Goal: Task Accomplishment & Management: Complete application form

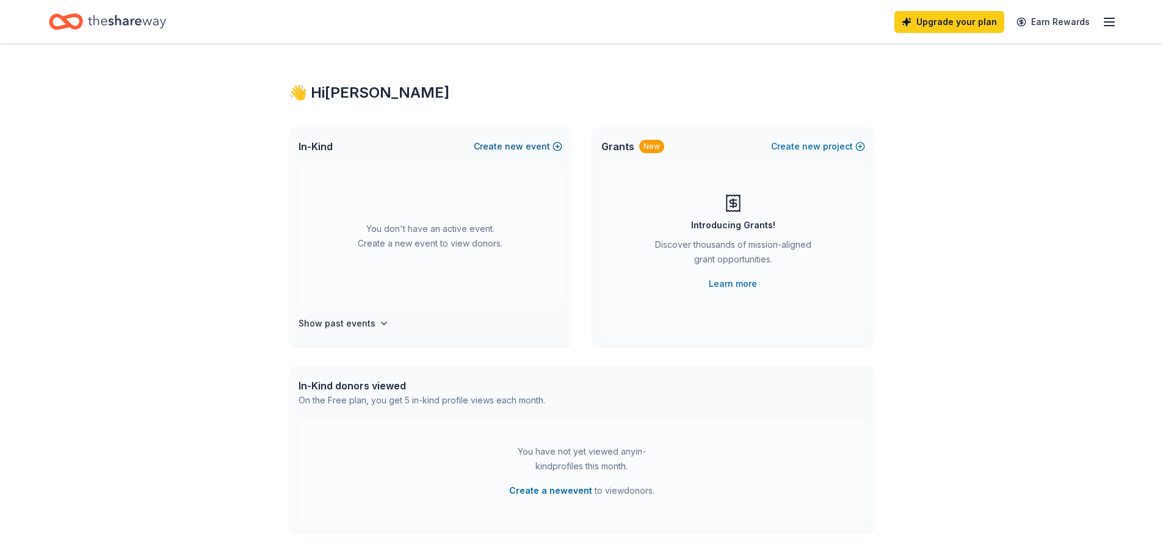
click at [522, 145] on span "new" at bounding box center [514, 146] width 18 height 15
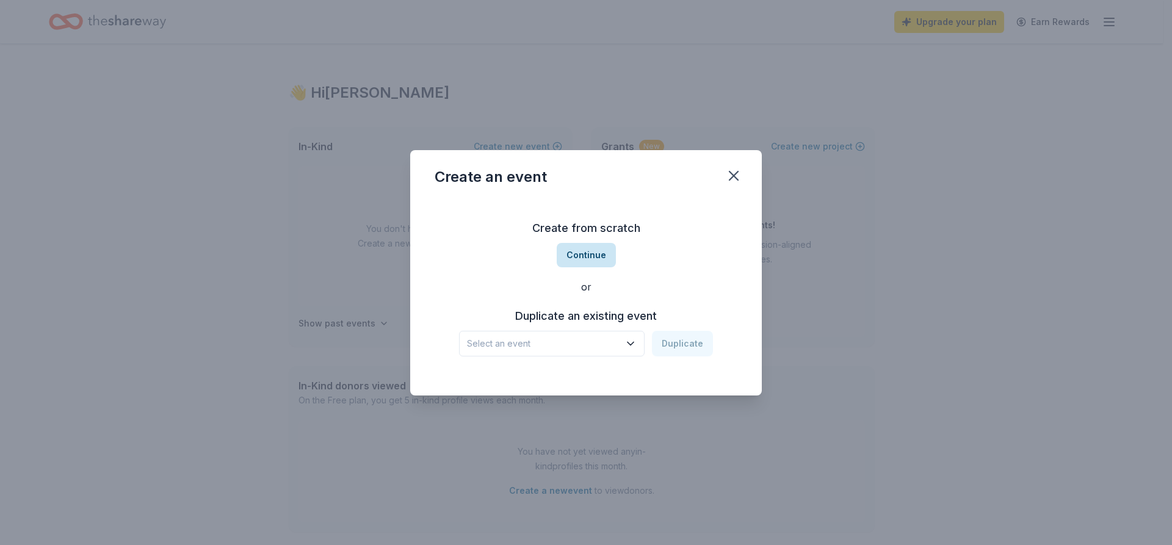
click at [569, 251] on button "Continue" at bounding box center [586, 255] width 59 height 24
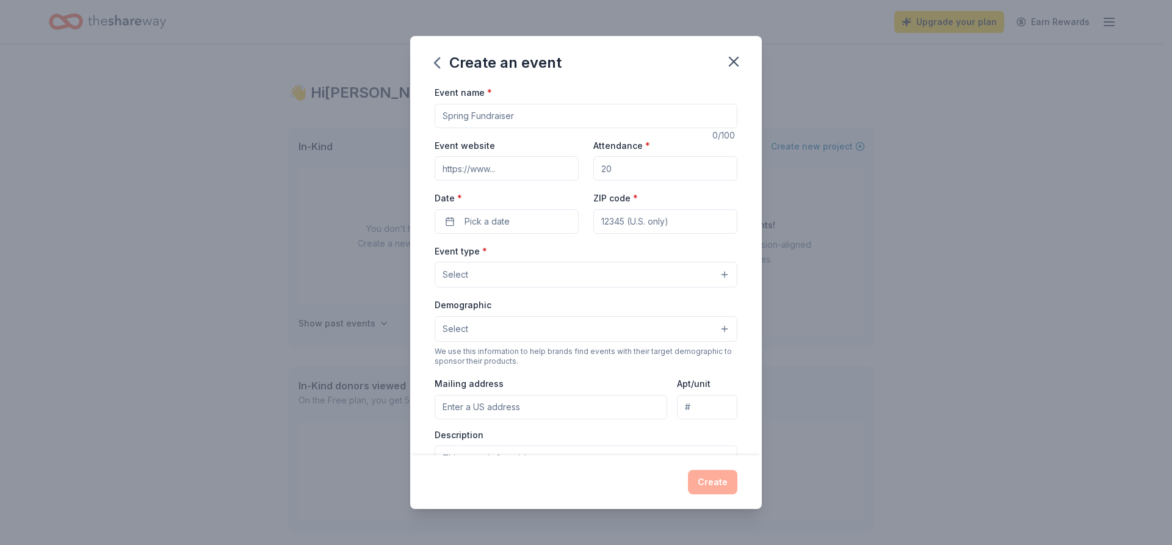
click at [520, 120] on input "Event name *" at bounding box center [586, 116] width 303 height 24
paste input "P.S. 81 Centennial Gala"
type input "P.S. 81 Centennial Gala"
paste input "https://auctria.events/100YearsPS81"
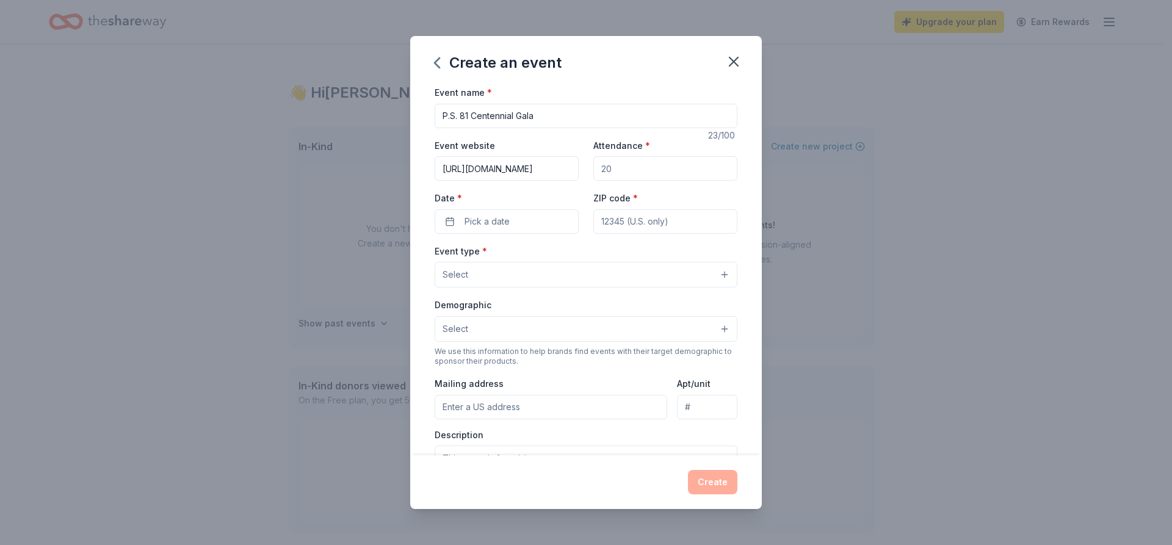
type input "https://auctria.events/100YearsPS81"
click at [636, 171] on input "Attendance *" at bounding box center [665, 168] width 144 height 24
type input "250"
click at [554, 217] on button "Pick a date" at bounding box center [507, 221] width 144 height 24
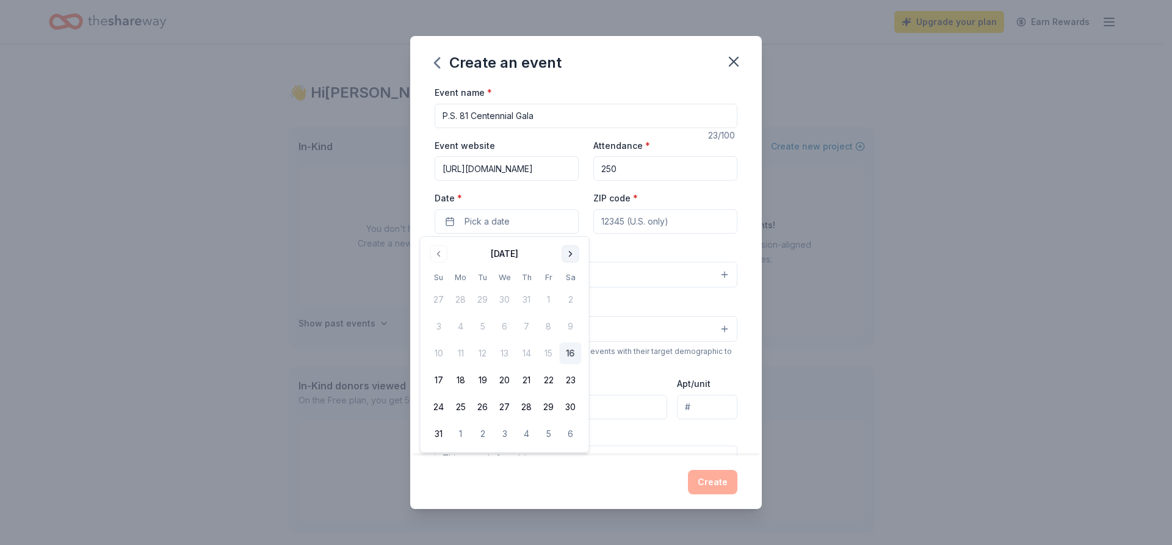
click at [564, 251] on button "Go to next month" at bounding box center [570, 253] width 17 height 17
click at [564, 305] on button "4" at bounding box center [571, 300] width 22 height 22
click at [626, 231] on input "ZIP code *" at bounding box center [665, 221] width 144 height 24
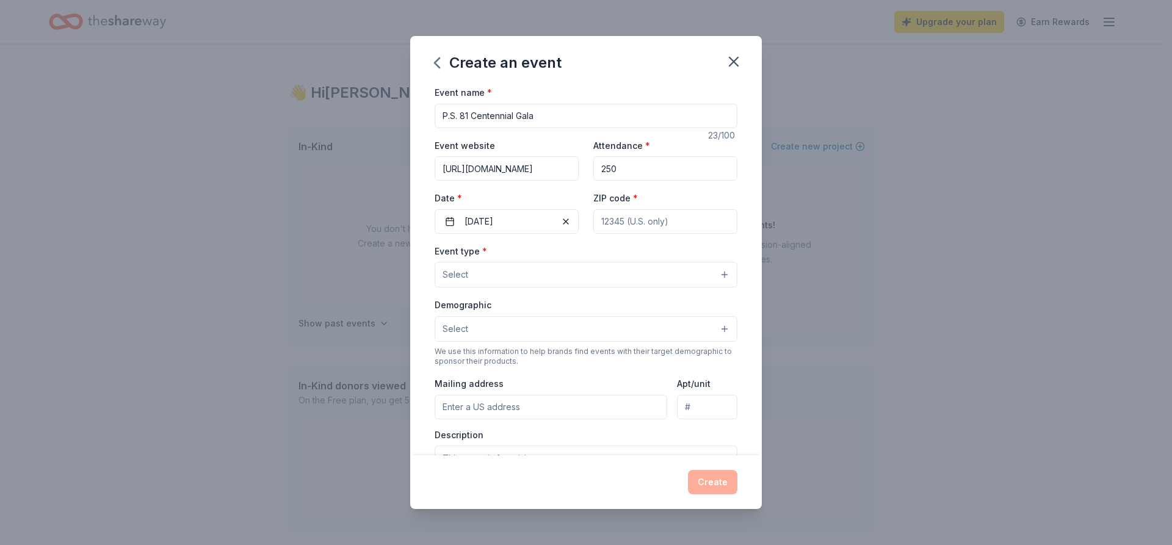
type input "10471"
type input "352 West 259 St"
click at [611, 272] on button "Select" at bounding box center [586, 275] width 303 height 26
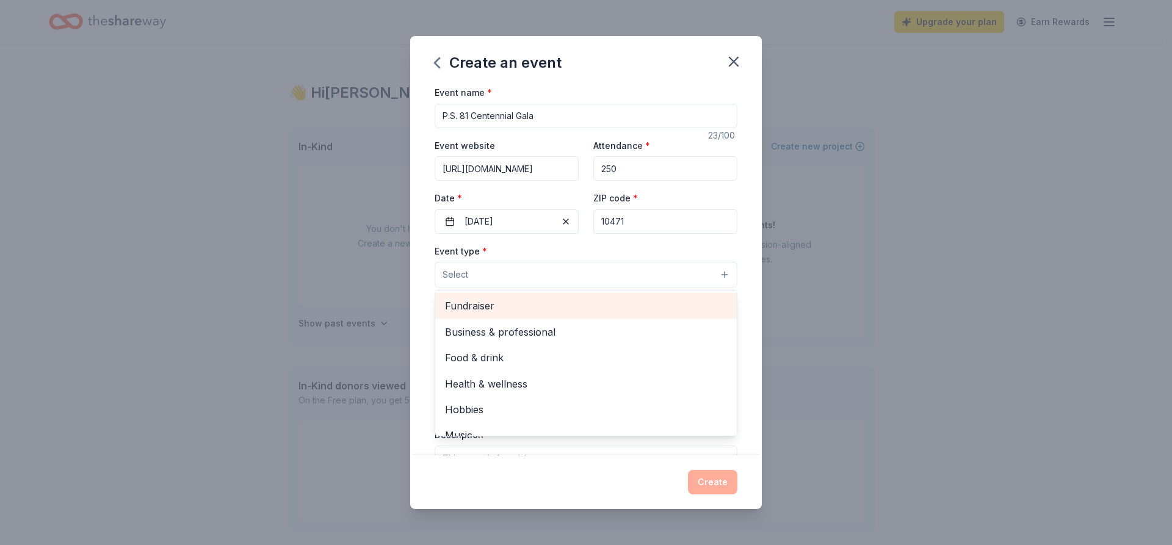
click at [597, 302] on span "Fundraiser" at bounding box center [586, 306] width 282 height 16
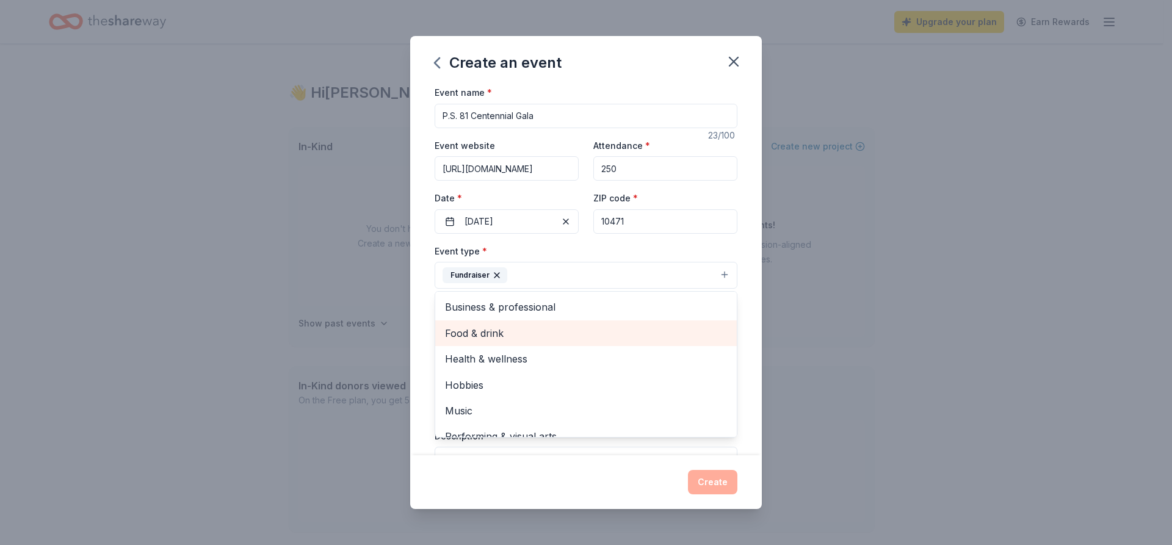
click at [587, 325] on span "Food & drink" at bounding box center [586, 333] width 282 height 16
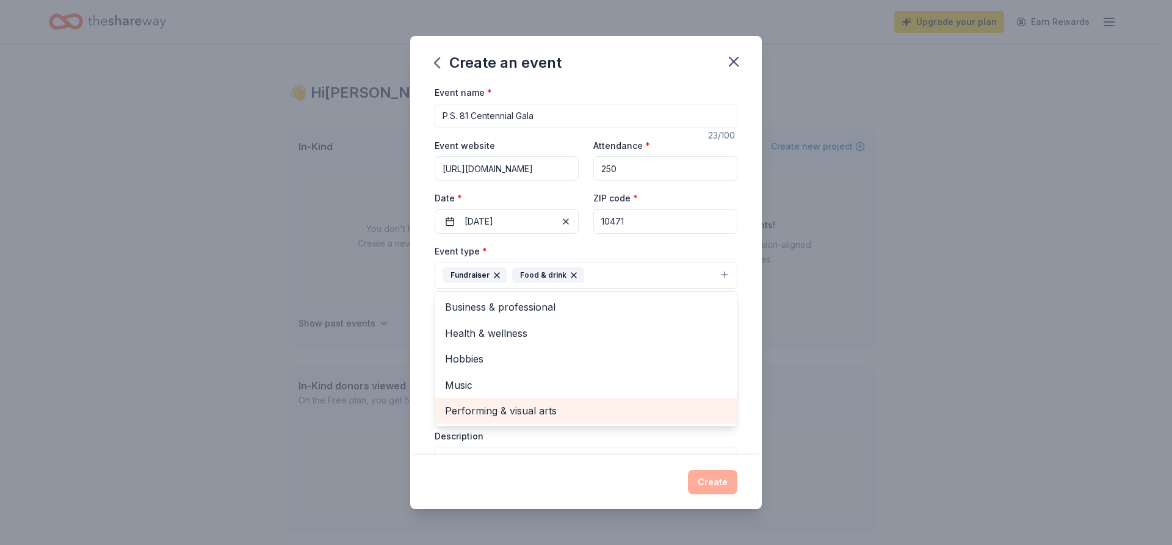
click at [574, 406] on span "Performing & visual arts" at bounding box center [586, 411] width 282 height 16
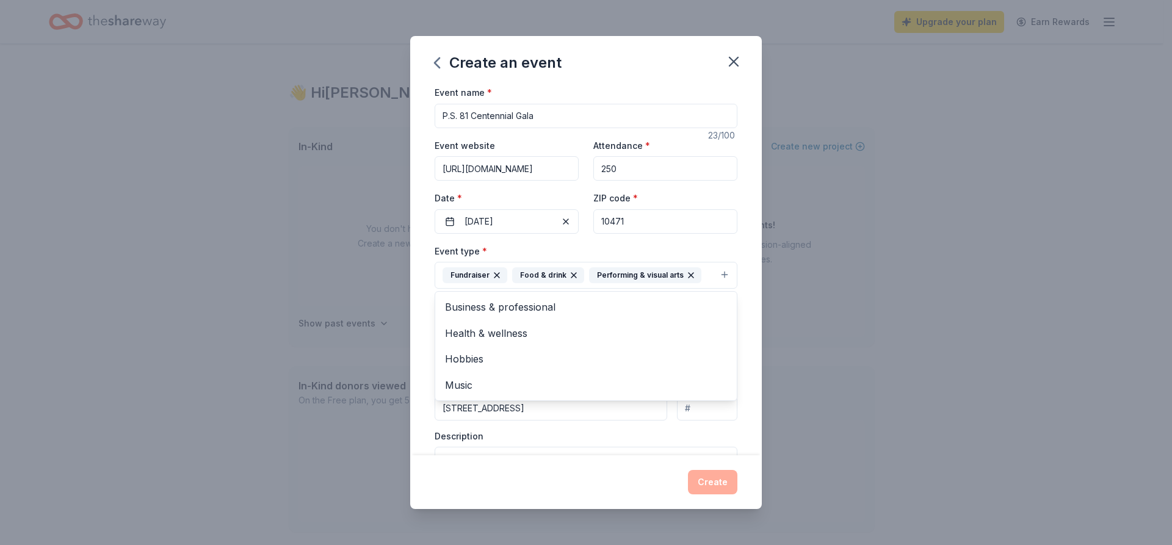
click at [805, 325] on div "Create an event Event name * P.S. 81 Centennial Gala 23 /100 Event website http…" at bounding box center [586, 272] width 1172 height 545
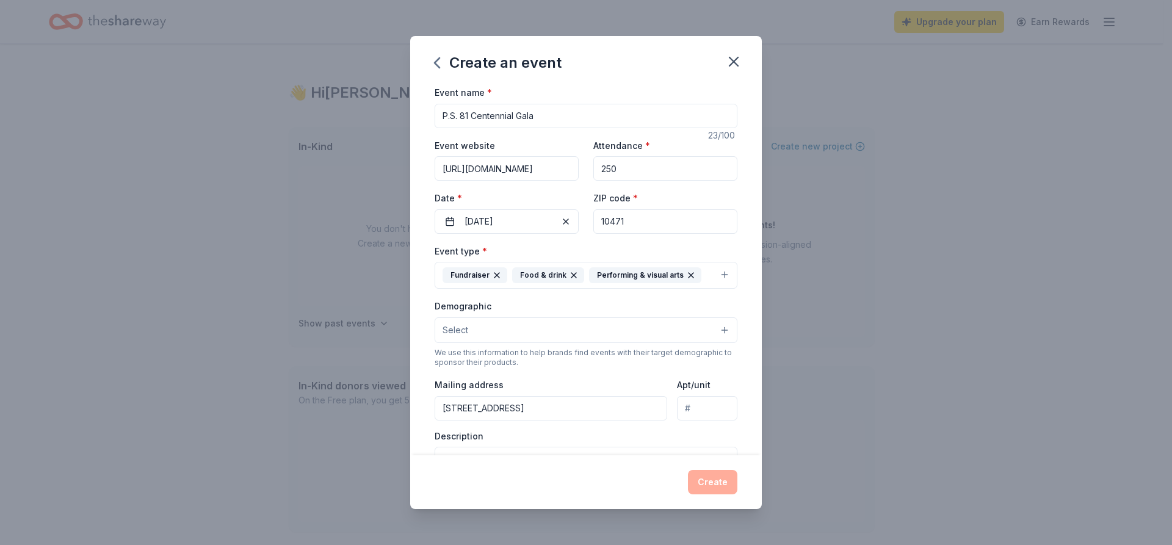
click at [619, 330] on button "Select" at bounding box center [586, 330] width 303 height 26
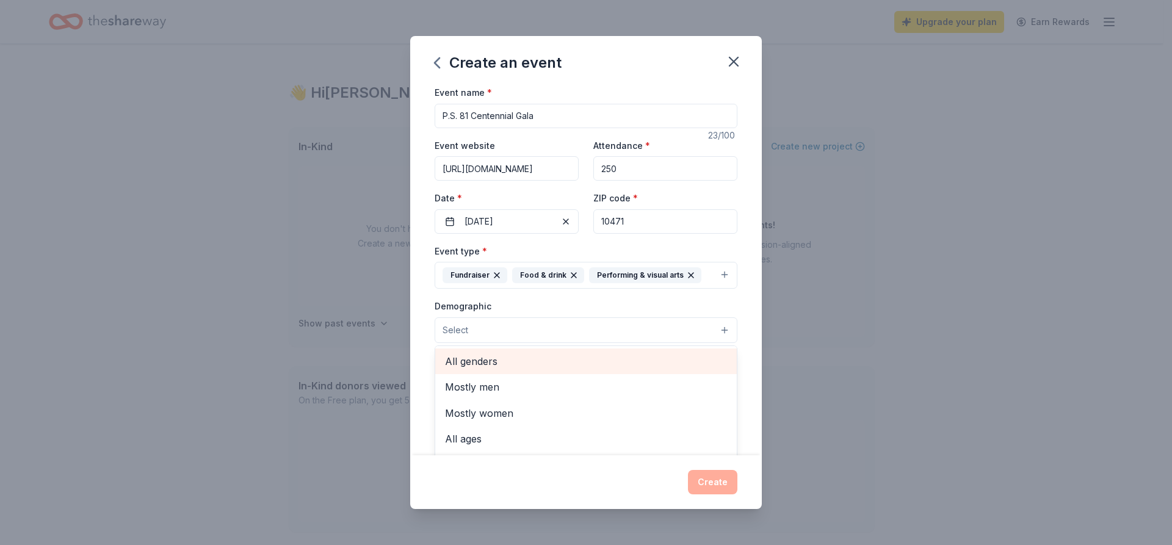
click at [567, 361] on span "All genders" at bounding box center [586, 361] width 282 height 16
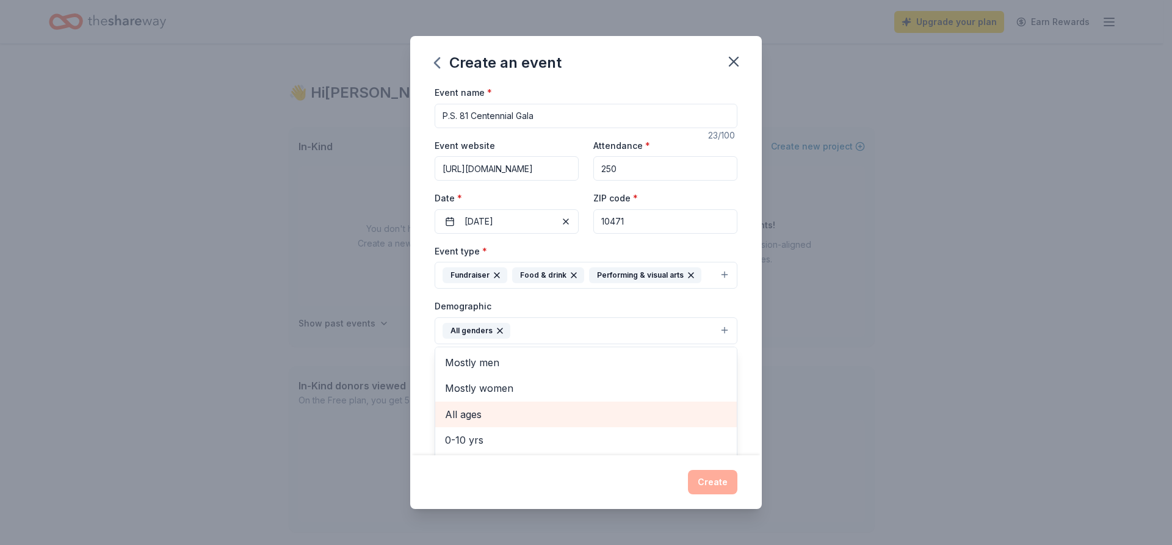
click at [554, 414] on span "All ages" at bounding box center [586, 414] width 282 height 16
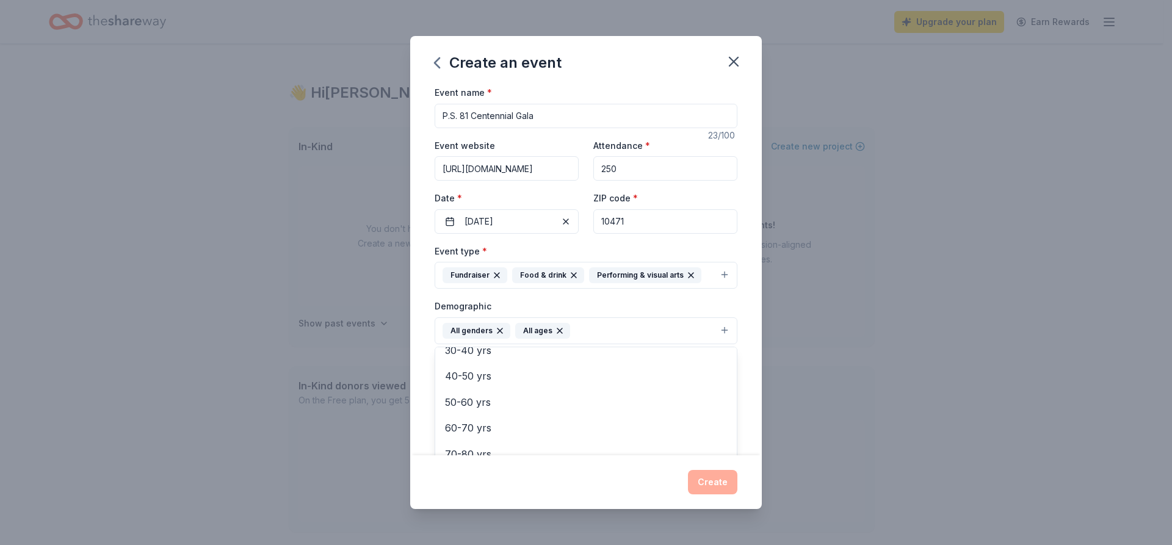
scroll to position [144, 0]
click at [749, 424] on div "Event name * P.S. 81 Centennial Gala 23 /100 Event website https://auctria.even…" at bounding box center [586, 270] width 352 height 370
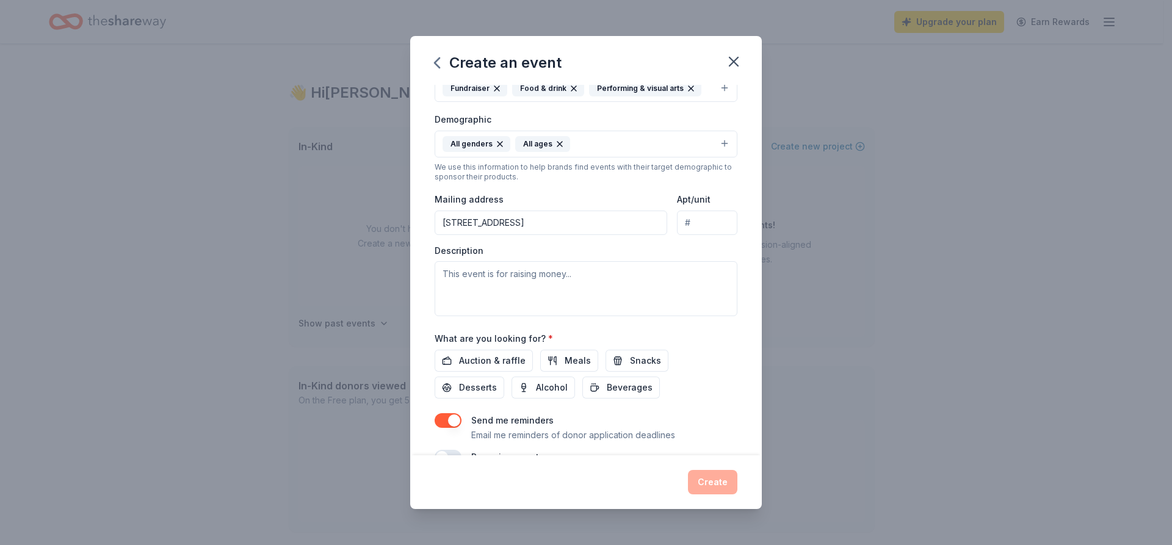
scroll to position [190, 0]
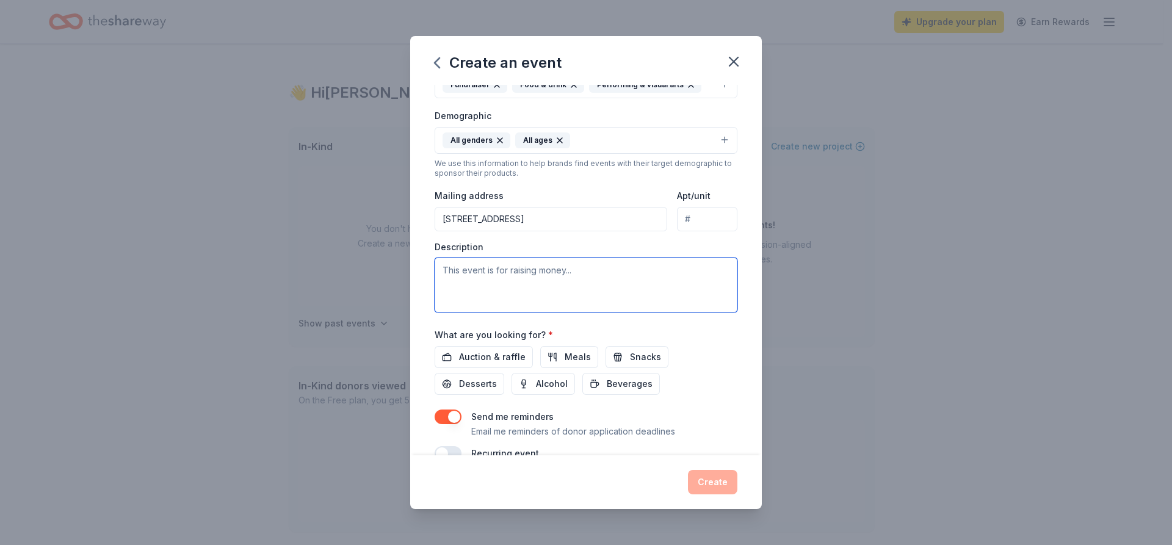
click at [485, 284] on textarea at bounding box center [586, 285] width 303 height 55
paste textarea "We are reaching out to ask for your support as a local business and valued memb…"
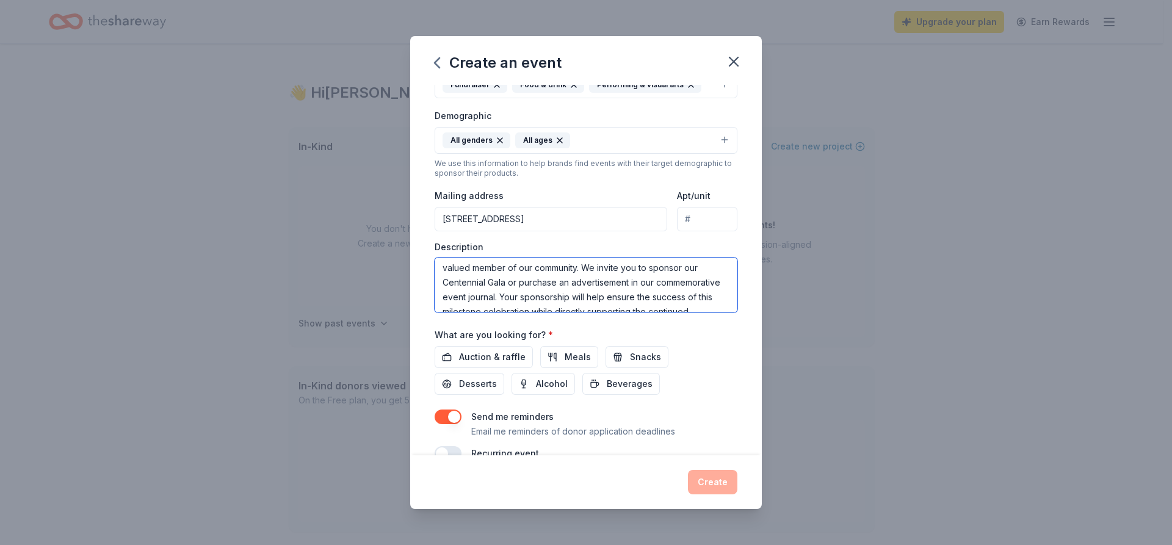
scroll to position [24, 0]
click at [568, 292] on textarea "We are reaching out to ask for your support as a local business and valued memb…" at bounding box center [586, 285] width 303 height 55
click at [575, 301] on textarea "We are reaching out to ask for your support as a local business and valued memb…" at bounding box center [586, 285] width 303 height 55
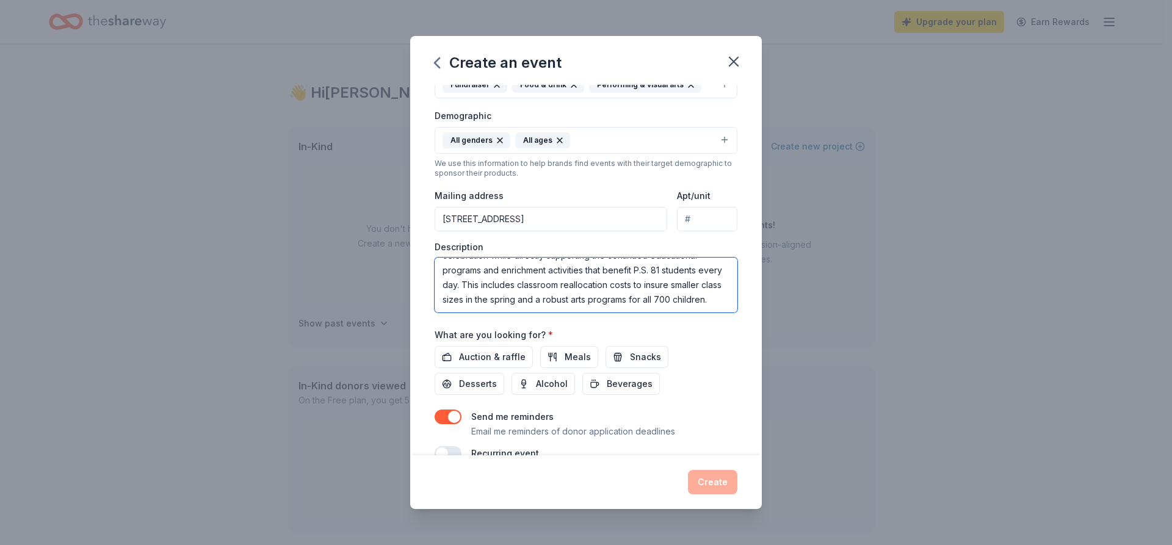
type textarea "We are reaching out to ask for your support as a local business and valued memb…"
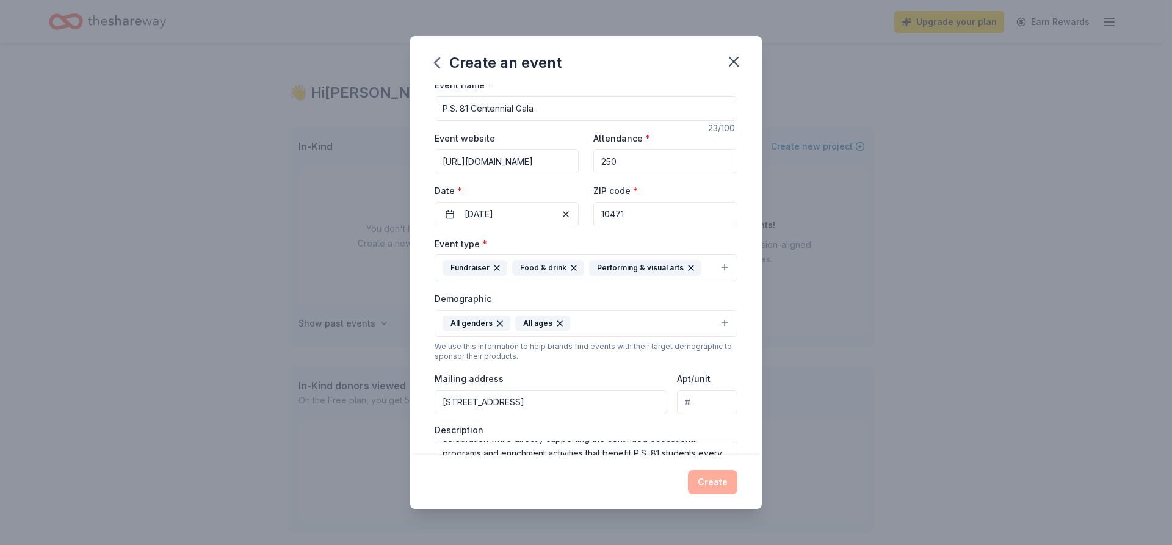
scroll to position [0, 0]
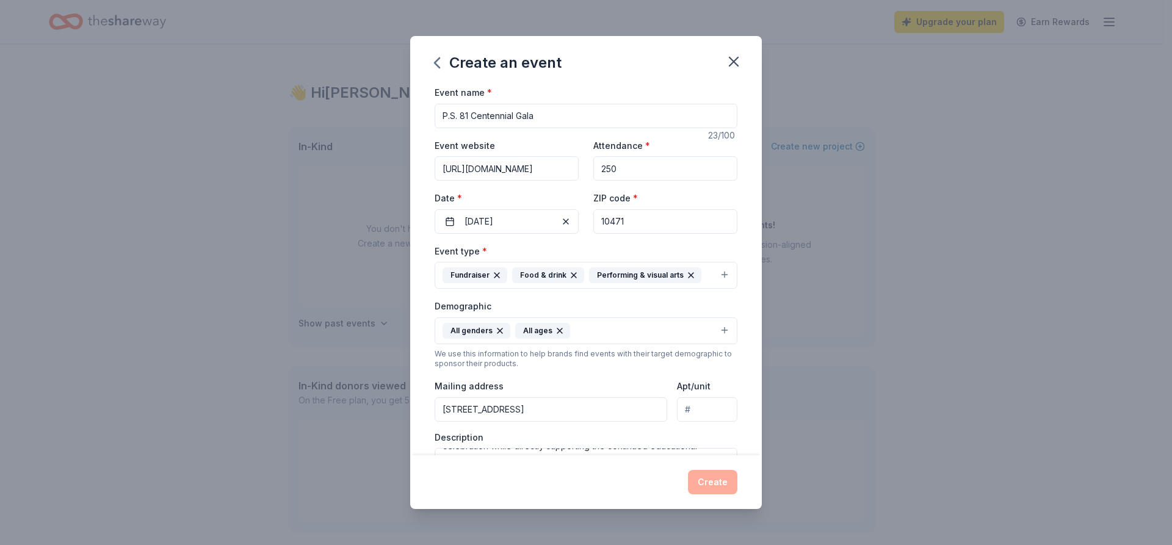
click at [693, 175] on input "250" at bounding box center [665, 168] width 144 height 24
type input "2"
type input "2000"
click at [752, 216] on div "Event name * P.S. 81 Centennial Gala 23 /100 Event website https://auctria.even…" at bounding box center [586, 270] width 352 height 370
click at [643, 109] on input "P.S. 81 Centennial Gala" at bounding box center [586, 116] width 303 height 24
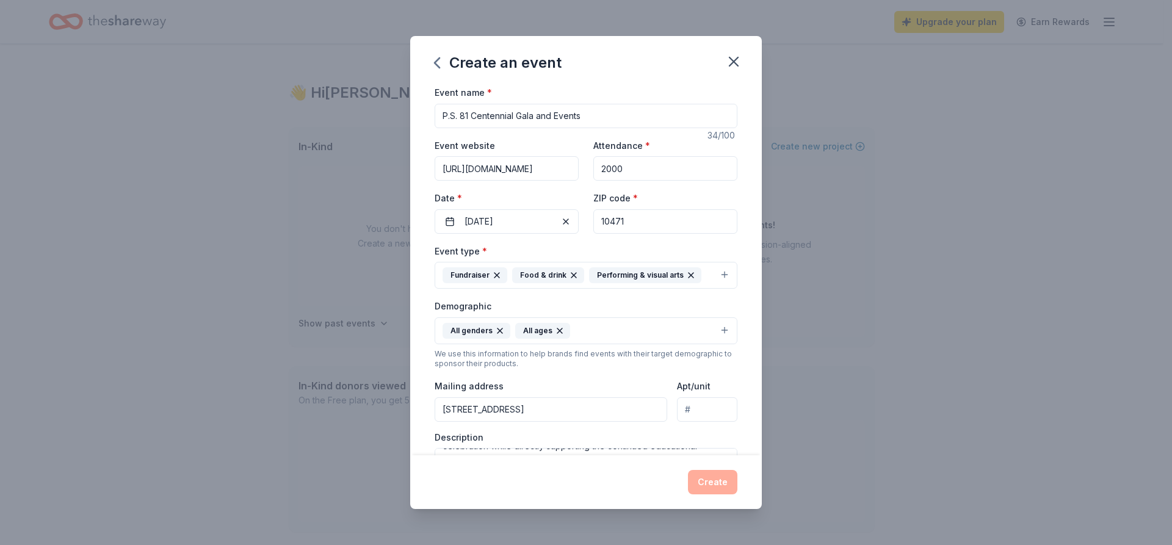
type input "P.S. 81 Centennial Gala and Events"
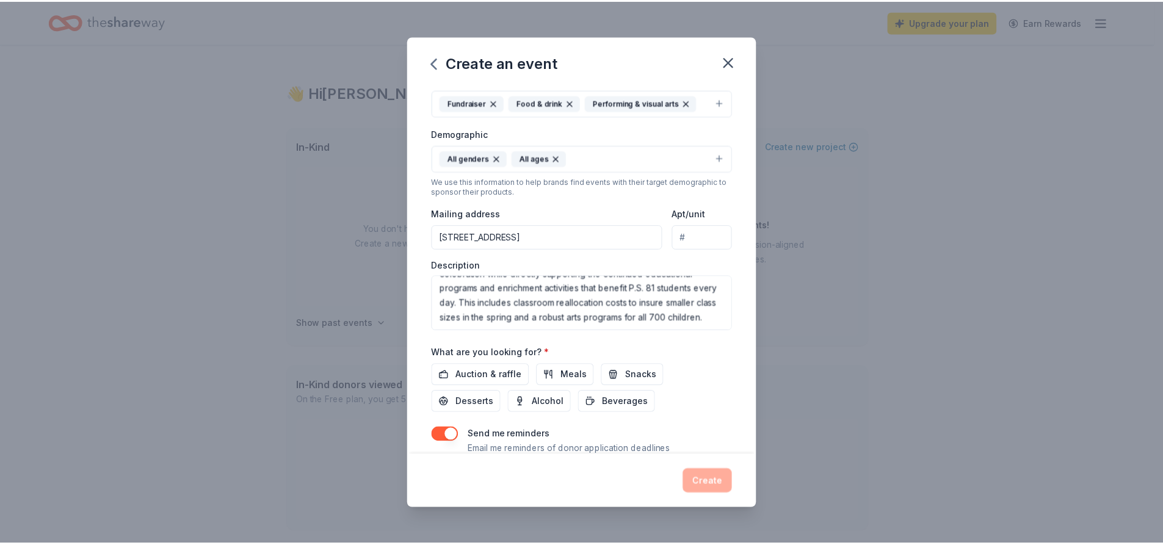
scroll to position [215, 0]
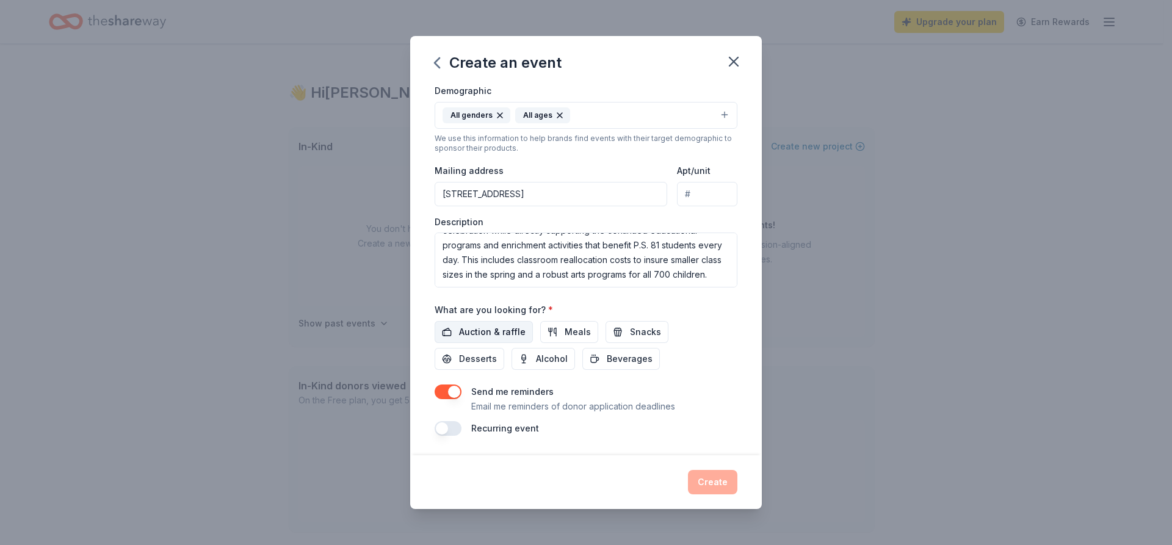
click at [516, 333] on span "Auction & raffle" at bounding box center [492, 332] width 67 height 15
click at [564, 326] on span "Meals" at bounding box center [577, 332] width 26 height 15
click at [616, 325] on button "Snacks" at bounding box center [636, 332] width 63 height 22
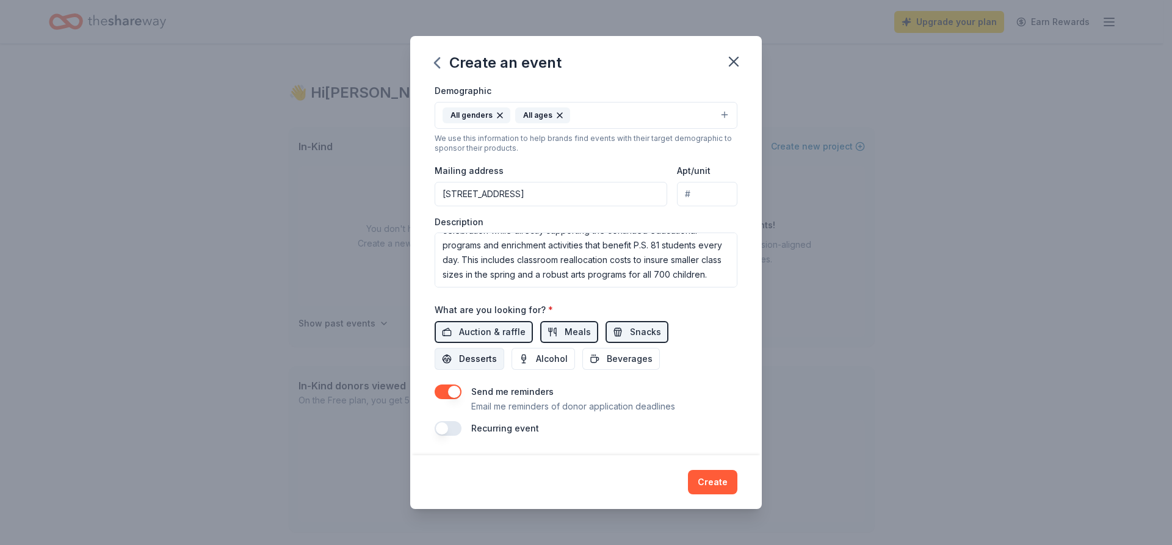
click at [460, 364] on span "Desserts" at bounding box center [478, 359] width 38 height 15
click at [521, 363] on button "Alcohol" at bounding box center [542, 359] width 63 height 22
click at [607, 350] on button "Beverages" at bounding box center [621, 359] width 78 height 22
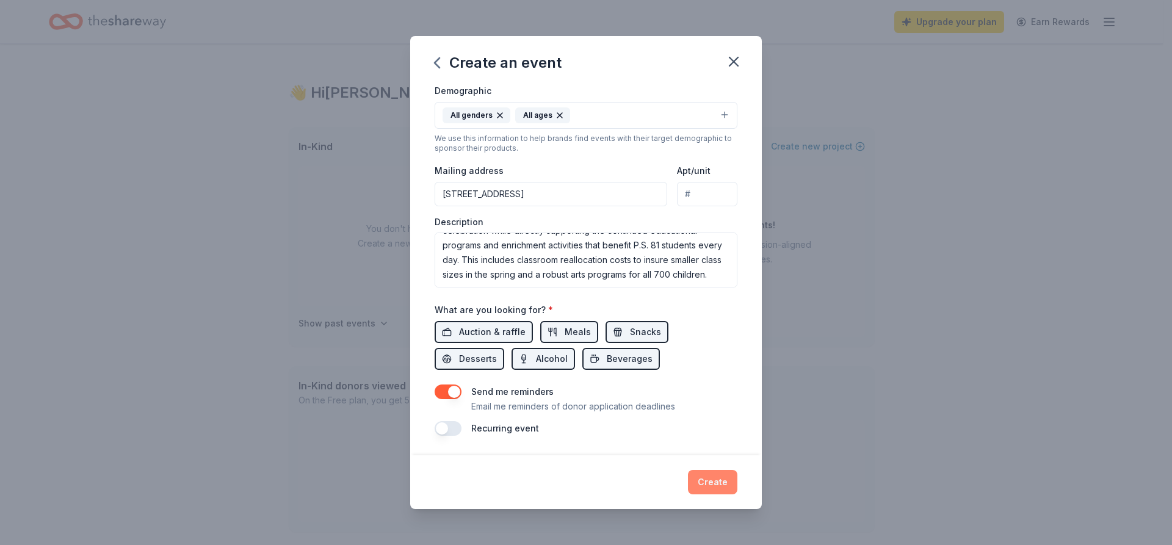
click at [699, 473] on button "Create" at bounding box center [712, 482] width 49 height 24
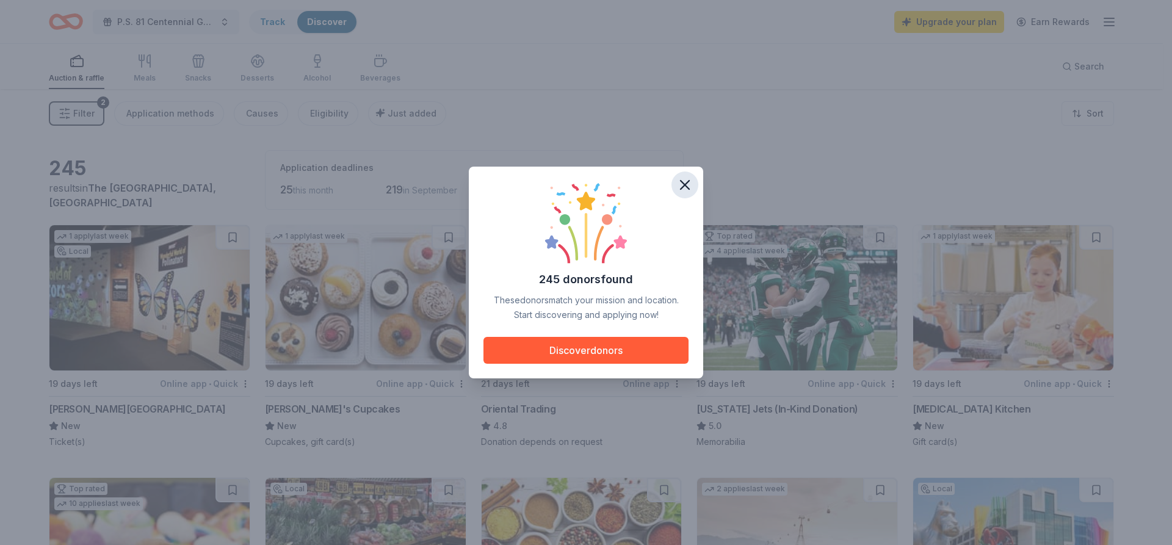
click at [685, 189] on icon "button" at bounding box center [684, 184] width 17 height 17
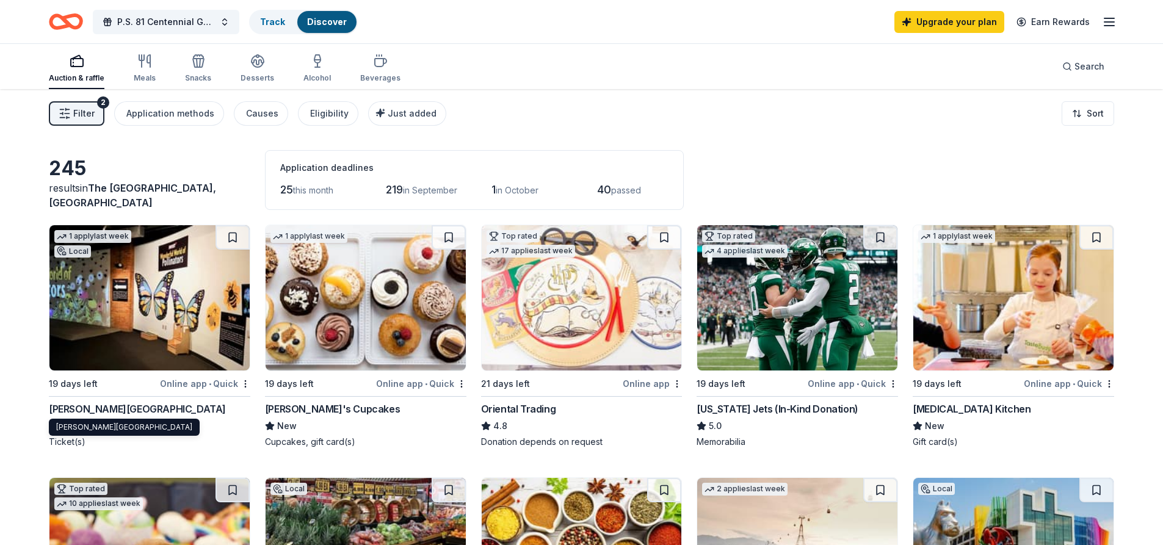
click at [141, 406] on div "[PERSON_NAME][GEOGRAPHIC_DATA]" at bounding box center [137, 409] width 177 height 15
click at [317, 413] on div "Molly's Cupcakes" at bounding box center [332, 409] width 135 height 15
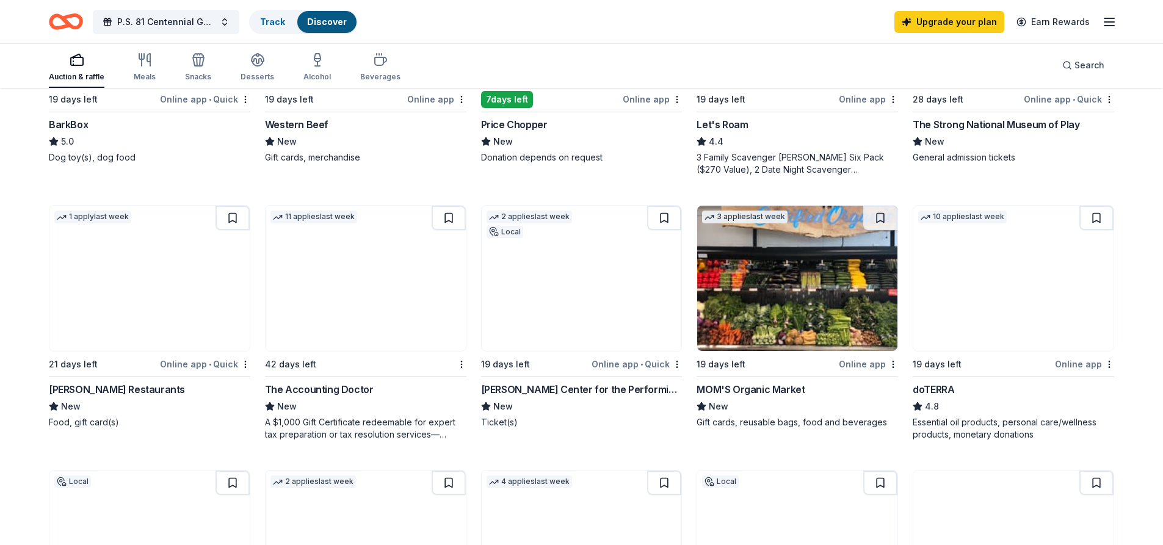
scroll to position [561, 0]
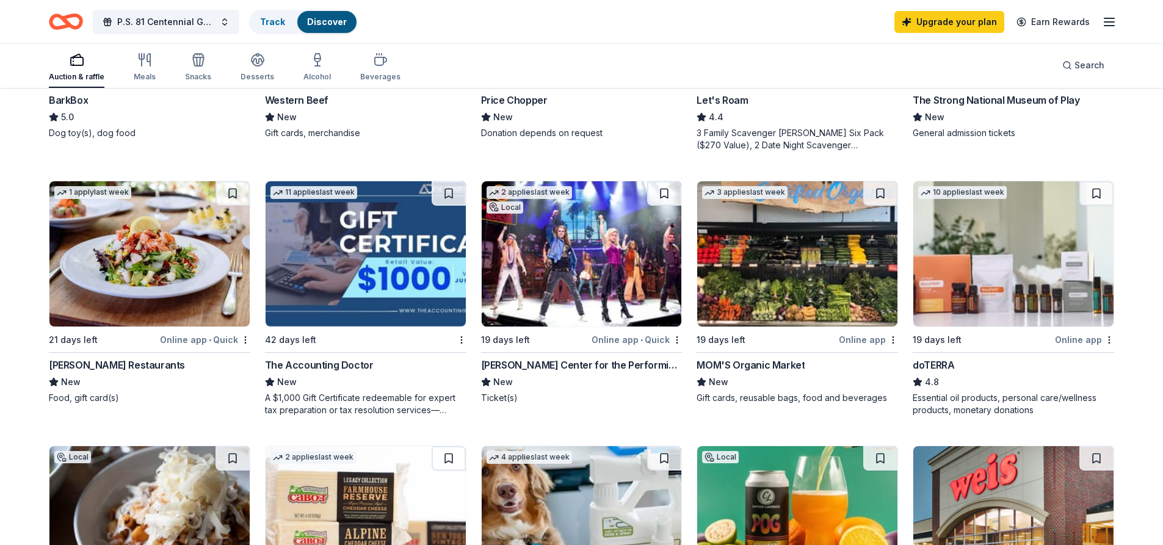
click at [546, 362] on div "[PERSON_NAME] Center for the Performing Arts" at bounding box center [581, 365] width 201 height 15
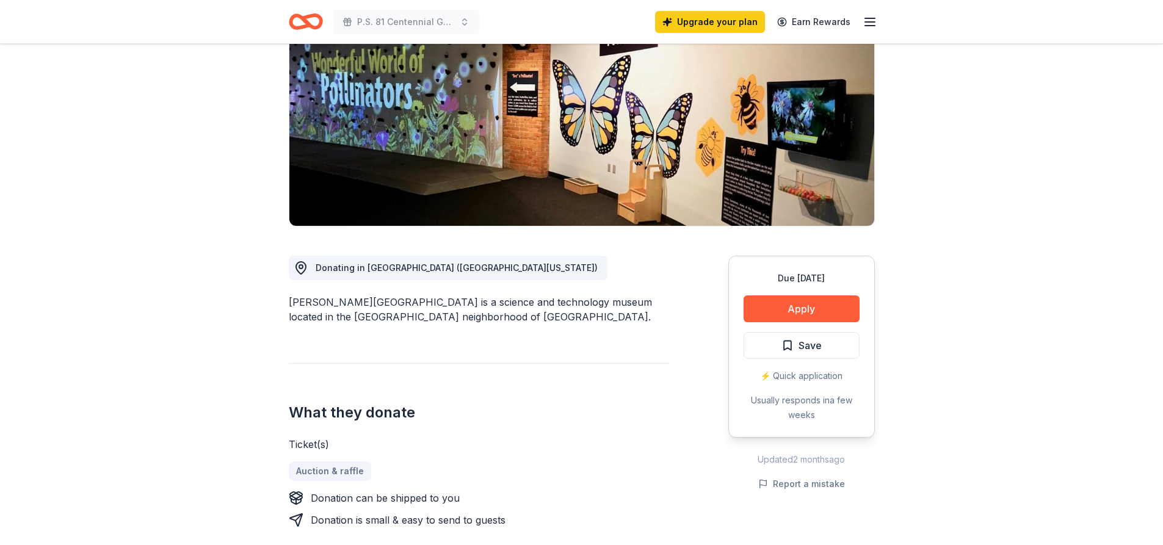
scroll to position [24, 0]
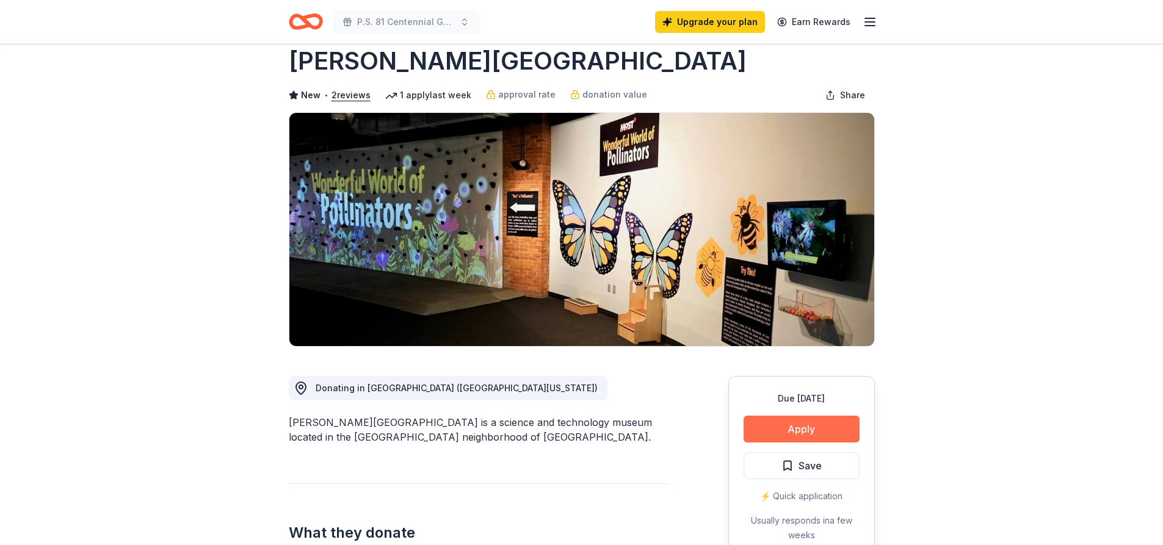
click at [784, 442] on button "Apply" at bounding box center [801, 429] width 116 height 27
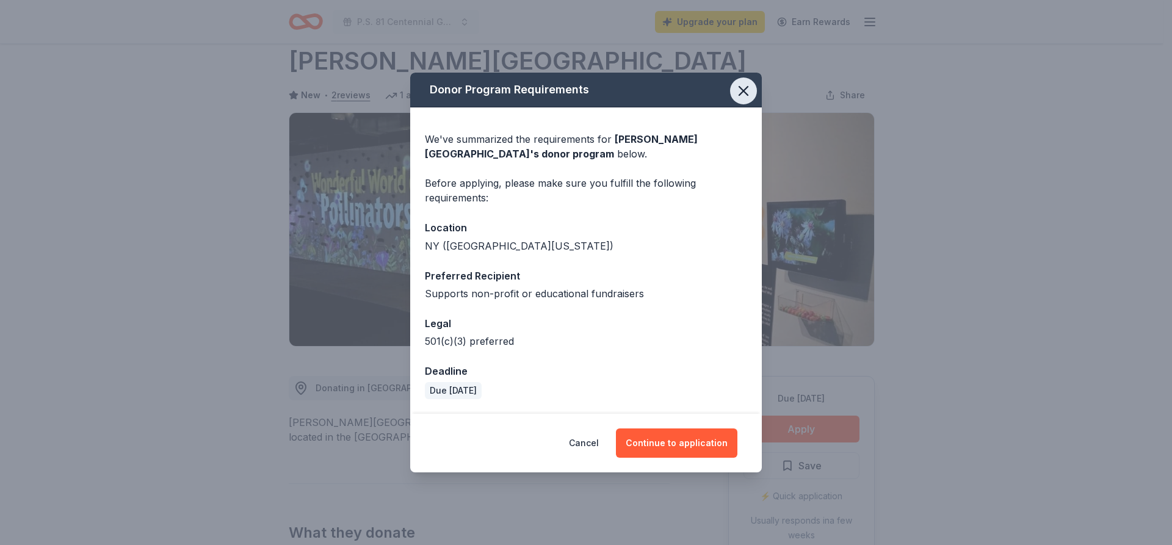
click at [739, 87] on icon "button" at bounding box center [743, 91] width 9 height 9
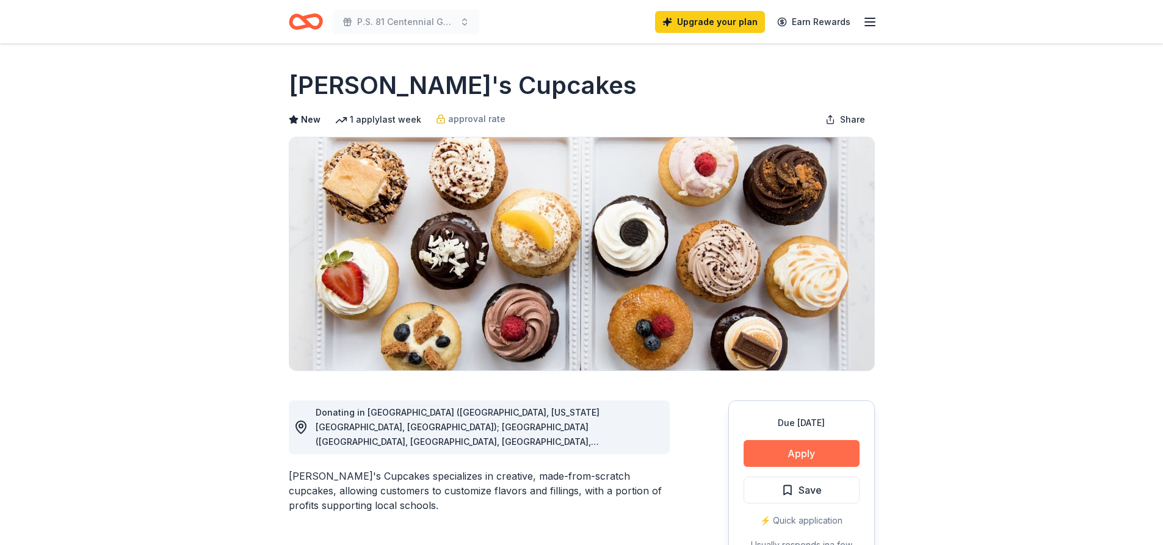
click at [790, 446] on button "Apply" at bounding box center [801, 453] width 116 height 27
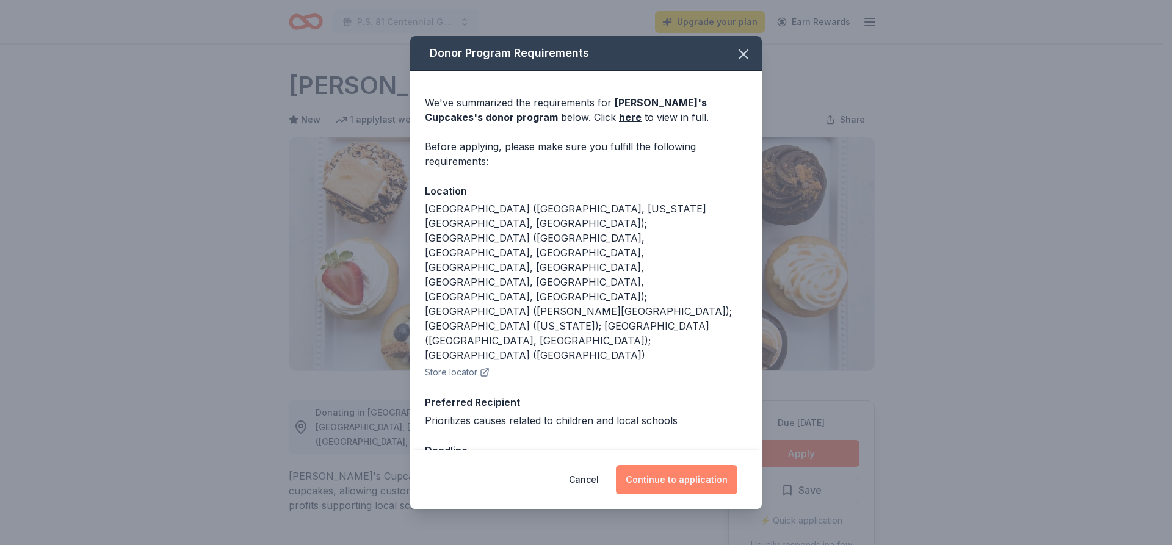
click at [724, 465] on button "Continue to application" at bounding box center [676, 479] width 121 height 29
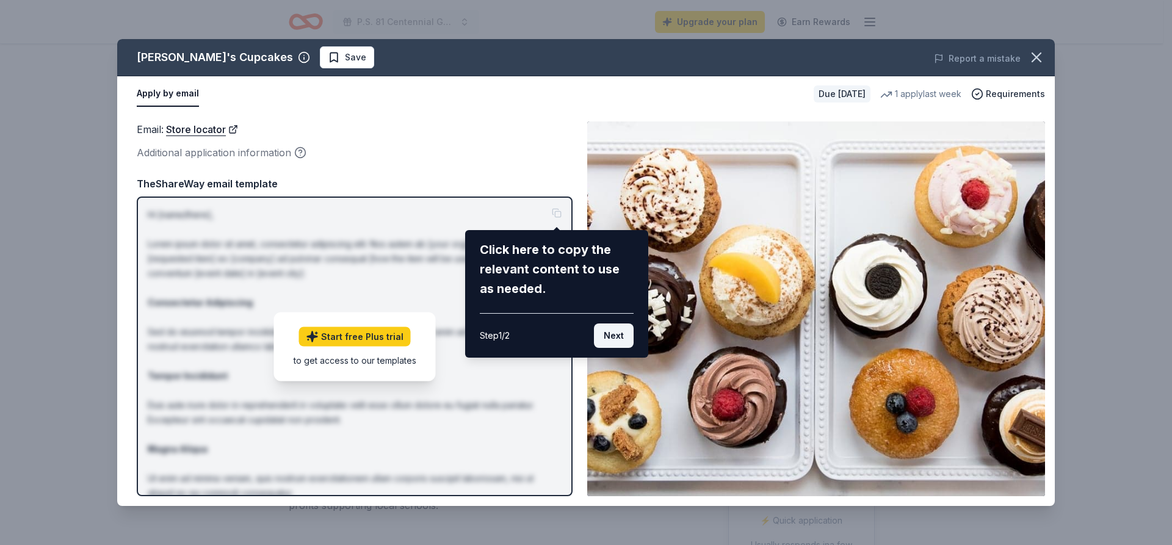
click at [621, 339] on button "Next" at bounding box center [614, 335] width 40 height 24
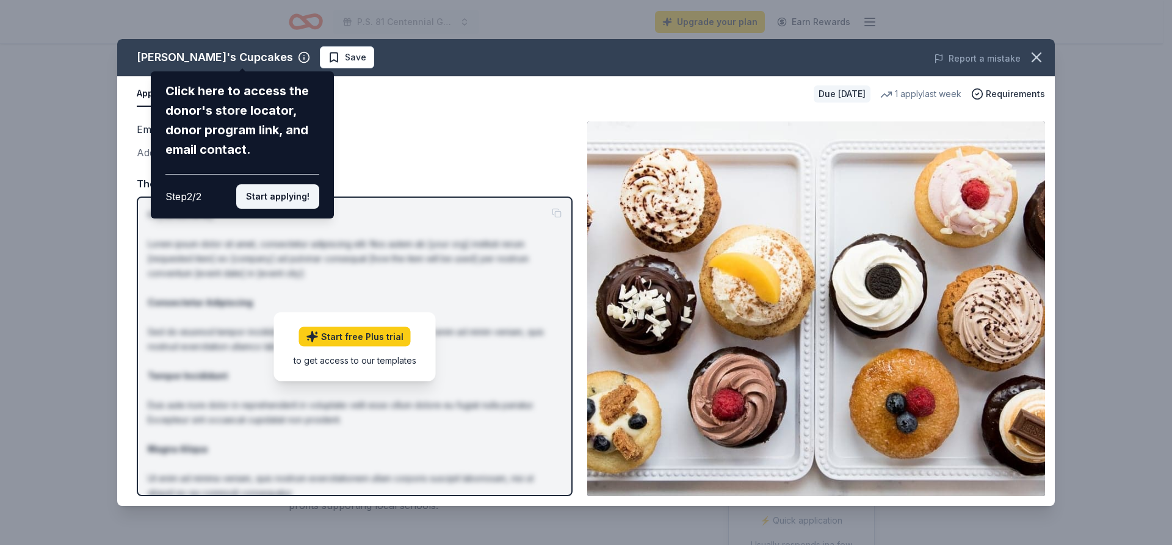
click at [259, 195] on button "Start applying!" at bounding box center [277, 196] width 83 height 24
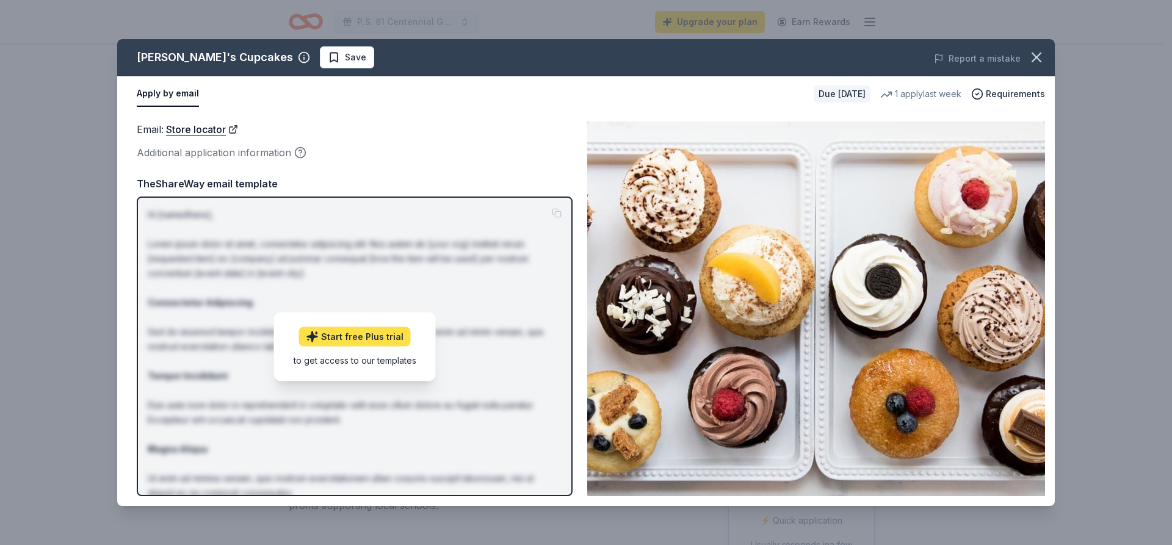
click at [366, 336] on link "Start free Plus trial" at bounding box center [355, 336] width 112 height 20
click at [1046, 62] on button "button" at bounding box center [1036, 57] width 27 height 27
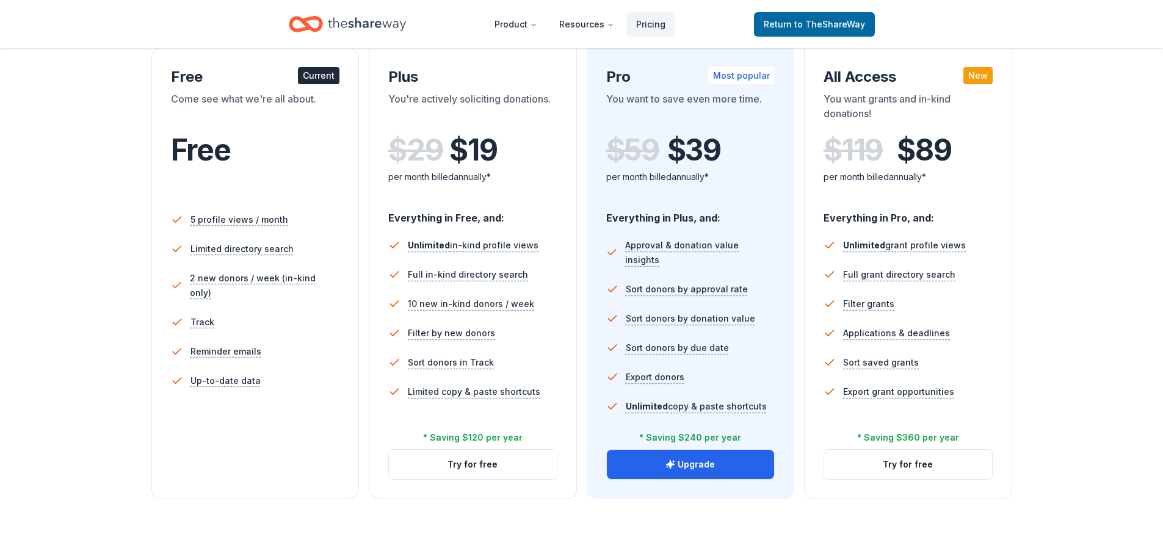
scroll to position [209, 0]
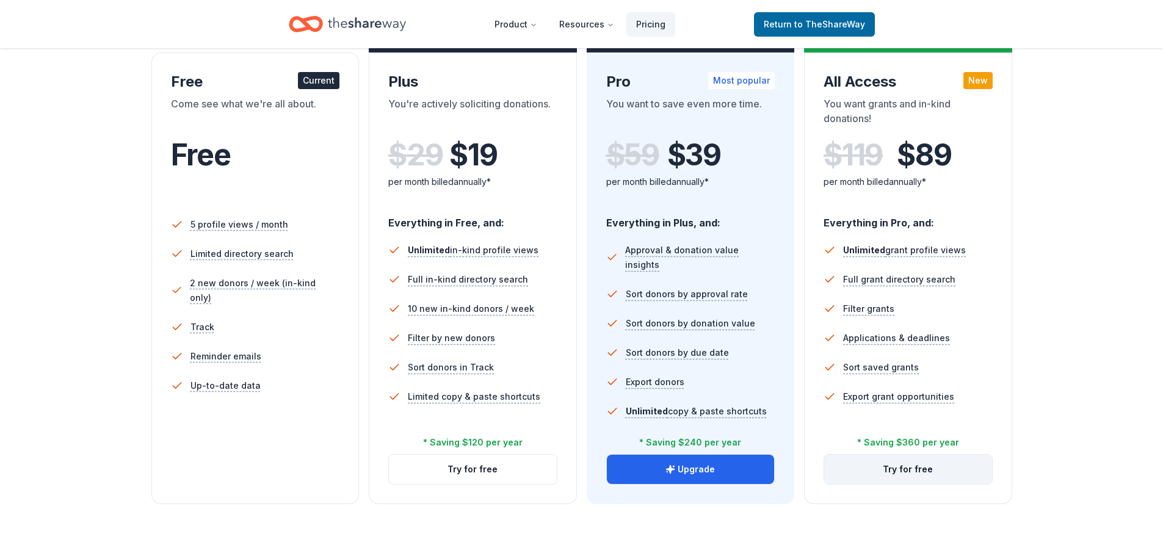
click at [893, 461] on button "Try for free" at bounding box center [908, 469] width 168 height 29
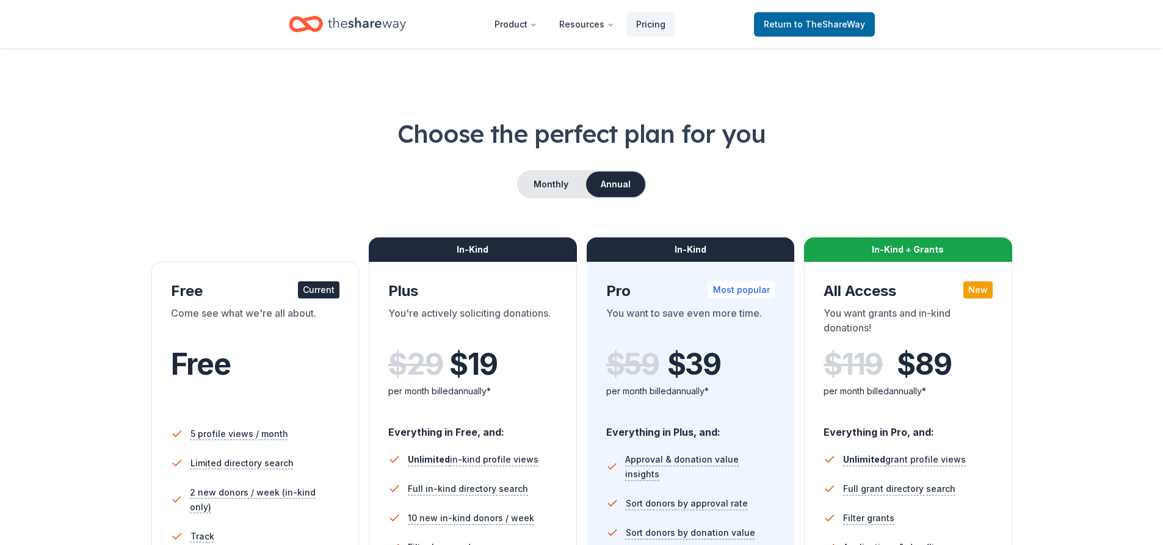
scroll to position [209, 0]
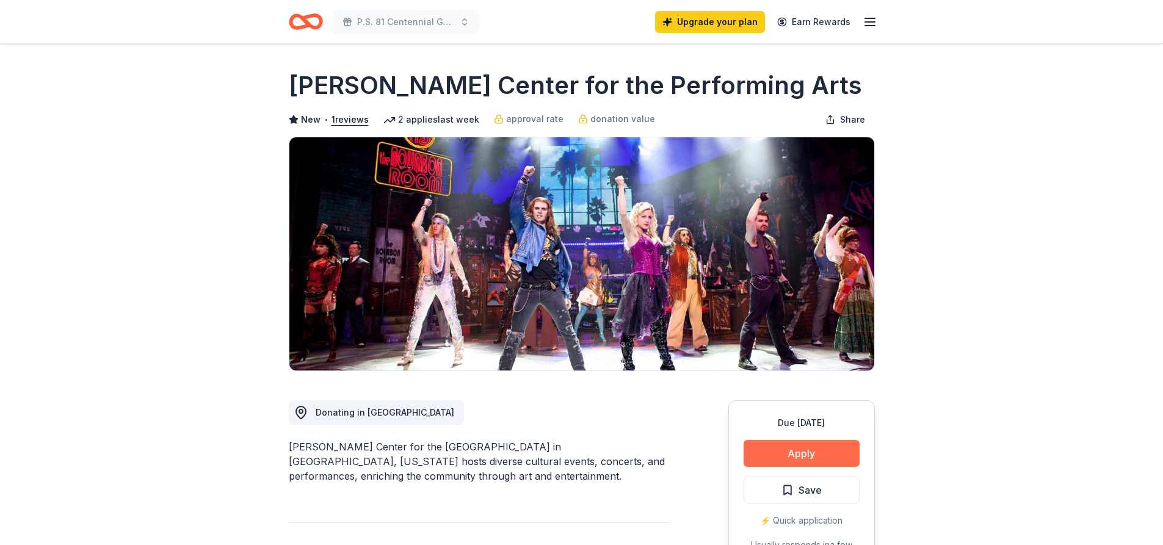
click at [823, 461] on button "Apply" at bounding box center [801, 453] width 116 height 27
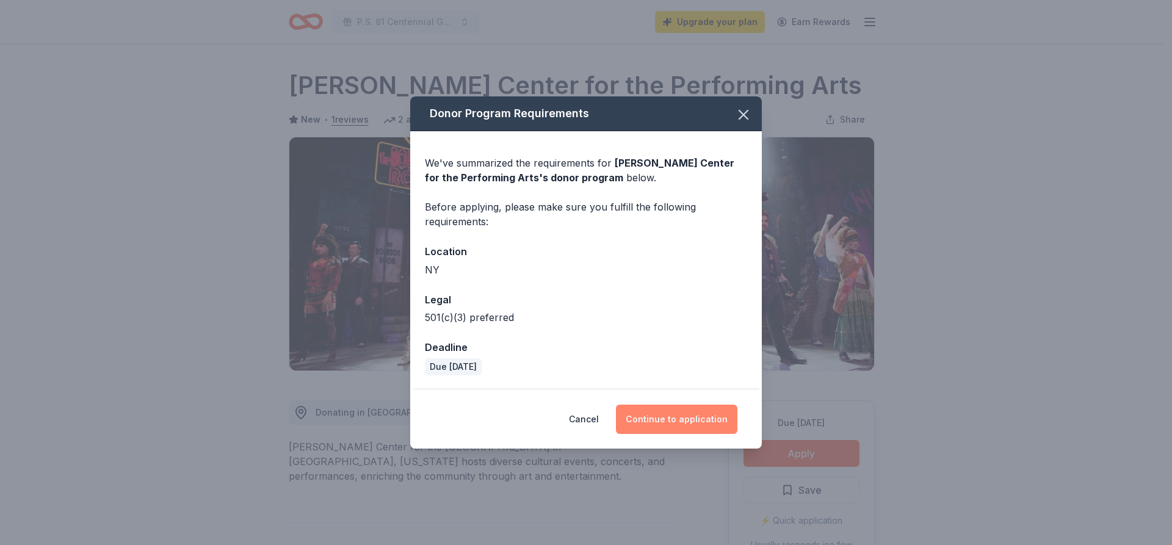
click at [707, 419] on button "Continue to application" at bounding box center [676, 419] width 121 height 29
